Goal: Find specific page/section

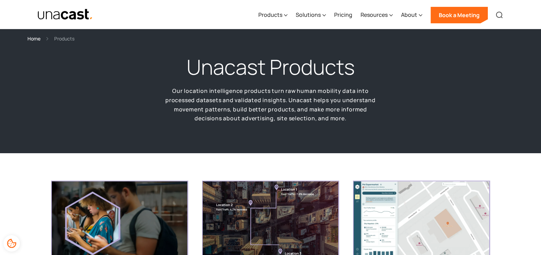
click at [500, 18] on img at bounding box center [500, 15] width 8 height 8
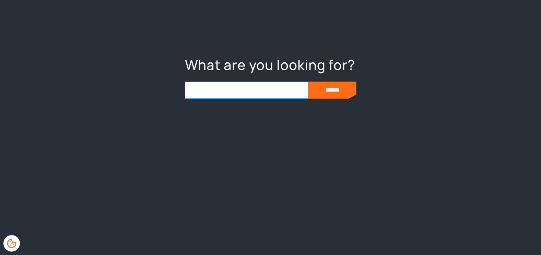
click at [242, 93] on input "search" at bounding box center [247, 90] width 124 height 17
type input "****"
click at [309, 82] on input "******" at bounding box center [333, 90] width 48 height 17
